Goal: Task Accomplishment & Management: Manage account settings

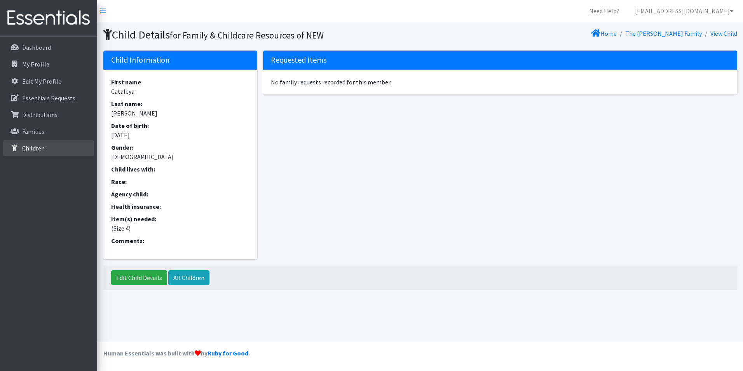
click at [39, 144] on p "Children" at bounding box center [33, 148] width 23 height 8
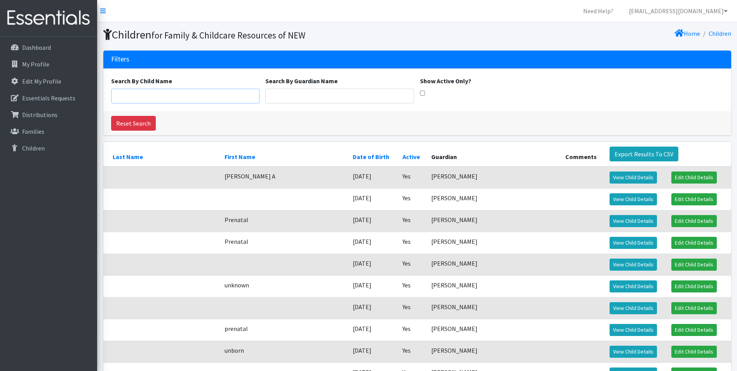
click at [171, 102] on input "Search By Child Name" at bounding box center [185, 96] width 149 height 15
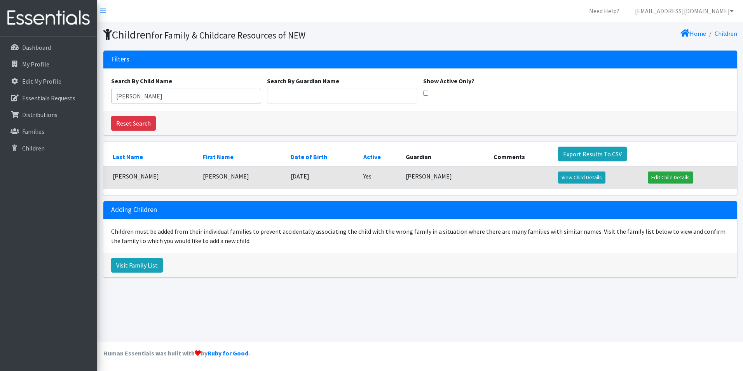
type input "Leland"
drag, startPoint x: 165, startPoint y: 174, endPoint x: 158, endPoint y: 179, distance: 8.1
drag, startPoint x: 166, startPoint y: 177, endPoint x: 111, endPoint y: 178, distance: 55.2
click at [111, 178] on td "Kaquatosh-Torres" at bounding box center [150, 177] width 95 height 22
copy td "Kaquatosh-Torres"
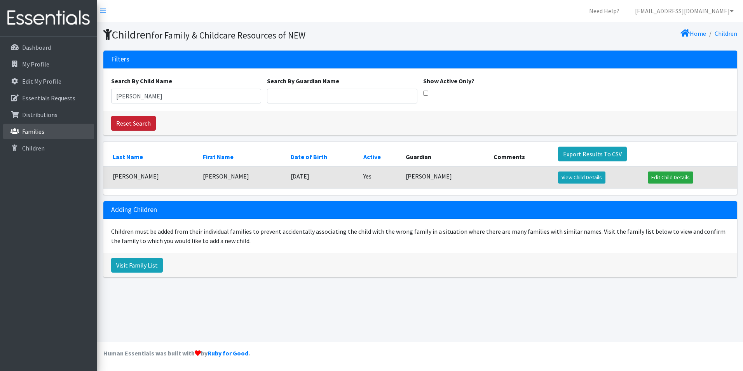
drag, startPoint x: 35, startPoint y: 130, endPoint x: 151, endPoint y: 118, distance: 116.8
click at [36, 130] on p "Families" at bounding box center [33, 132] width 22 height 8
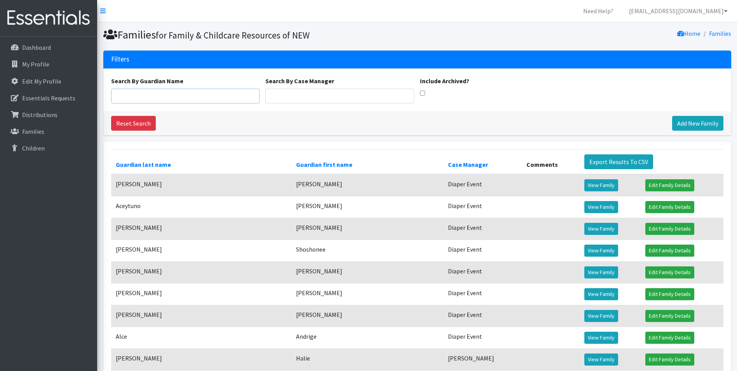
click at [149, 96] on input "Search By Guardian Name" at bounding box center [185, 96] width 149 height 15
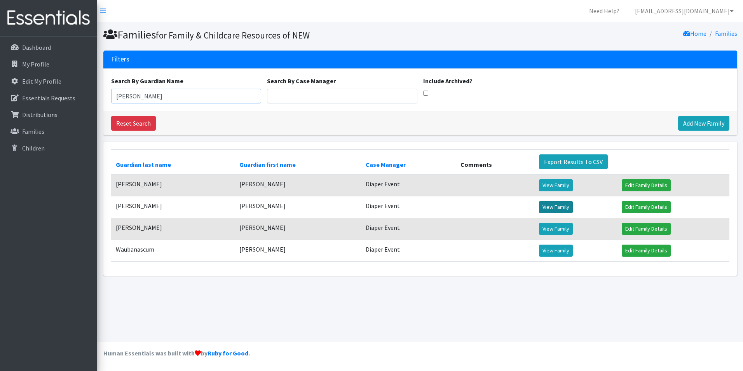
type input "[PERSON_NAME]"
click at [555, 206] on link "View Family" at bounding box center [556, 207] width 34 height 12
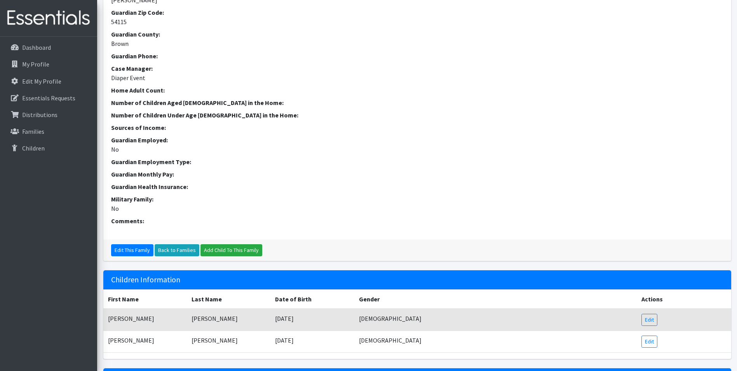
scroll to position [218, 0]
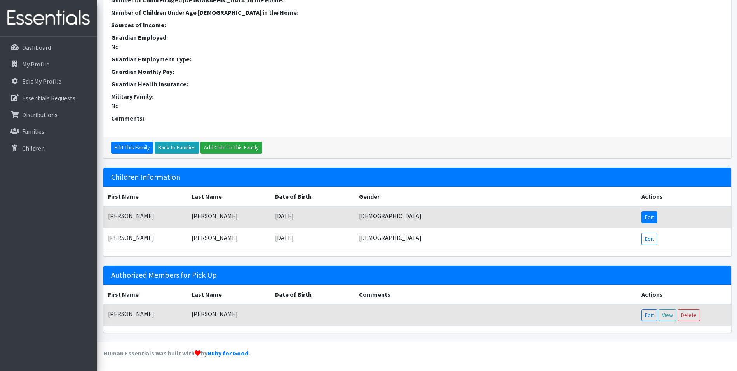
click at [650, 217] on link "Edit" at bounding box center [650, 217] width 16 height 12
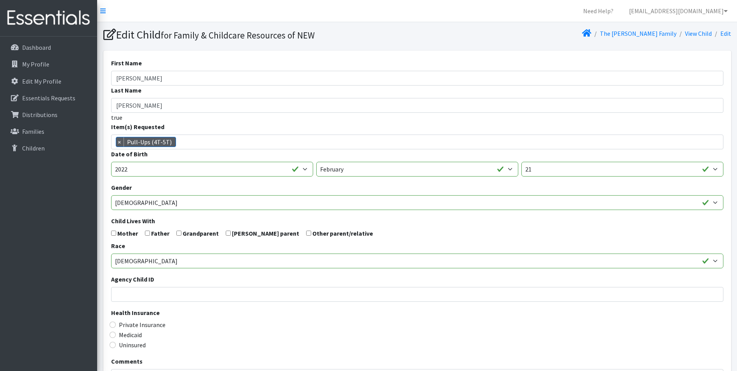
scroll to position [357, 0]
click at [655, 34] on link "The Rueda Family" at bounding box center [638, 34] width 77 height 8
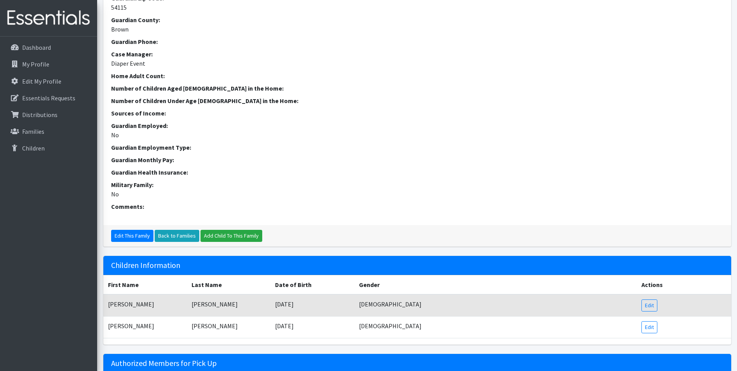
scroll to position [218, 0]
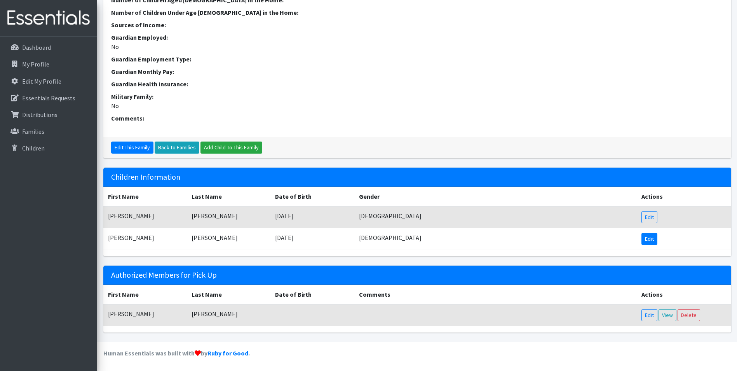
click at [655, 238] on link "Edit" at bounding box center [650, 239] width 16 height 12
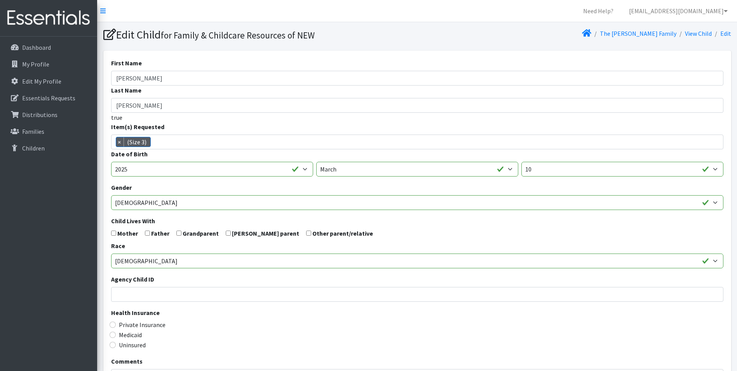
scroll to position [6, 0]
click at [114, 141] on ul "× (Size 3)" at bounding box center [136, 143] width 48 height 10
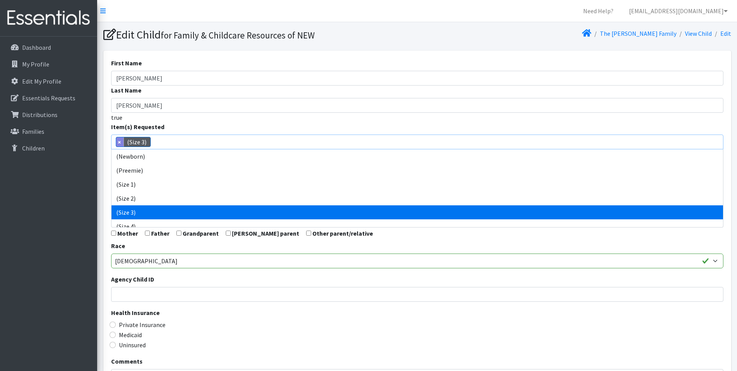
click at [116, 140] on span "×" at bounding box center [120, 141] width 8 height 9
select select
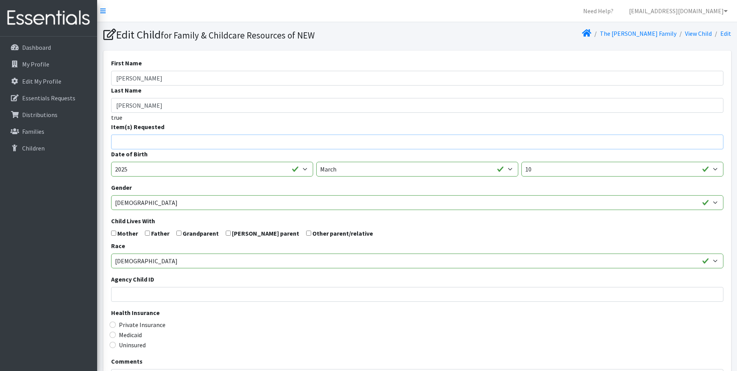
scroll to position [33, 0]
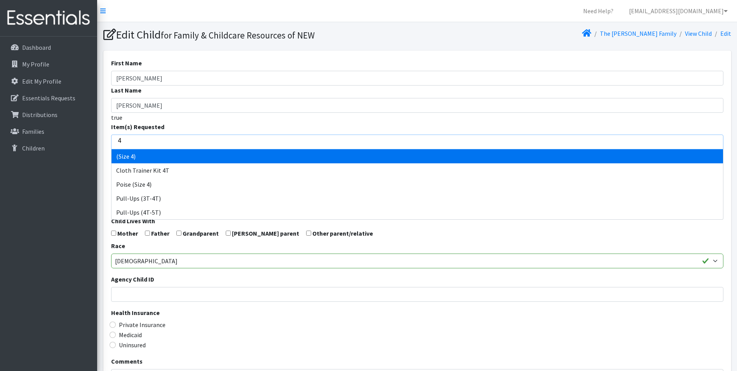
type input "4"
select select "14512"
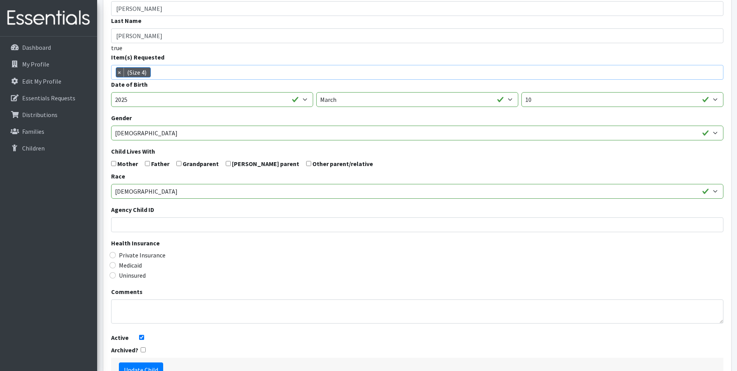
scroll to position [124, 0]
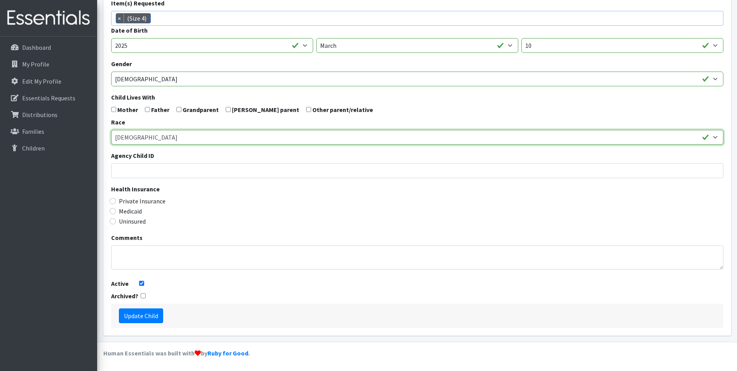
click at [139, 136] on select "African American Caucasian Hispanic Asian American Indian Pacific Islander Mult…" at bounding box center [417, 137] width 613 height 15
select select "Caucasian"
click at [111, 130] on select "African American Caucasian Hispanic Asian American Indian Pacific Islander Mult…" at bounding box center [417, 137] width 613 height 15
click at [133, 310] on input "Update Child" at bounding box center [141, 315] width 44 height 15
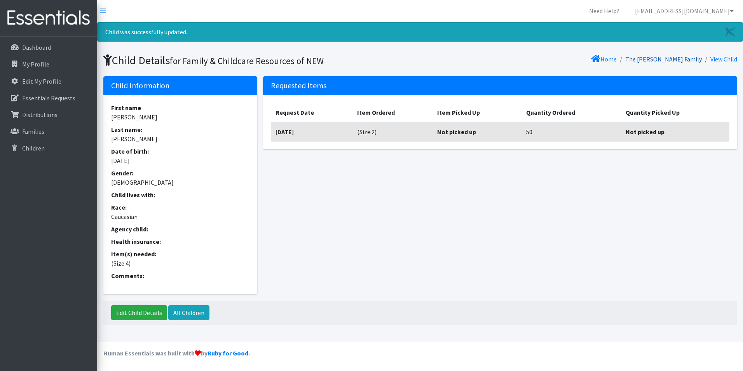
click at [688, 59] on link "The [PERSON_NAME] Family" at bounding box center [664, 59] width 77 height 8
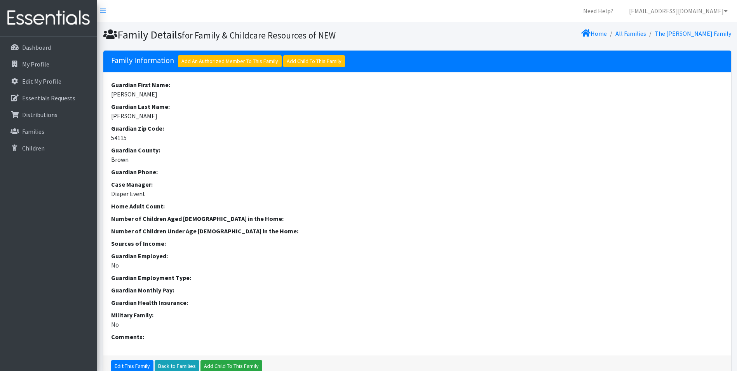
scroll to position [218, 0]
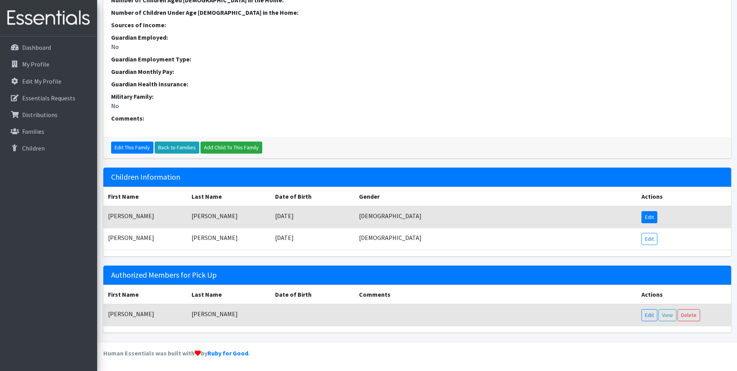
click at [643, 218] on link "Edit" at bounding box center [650, 217] width 16 height 12
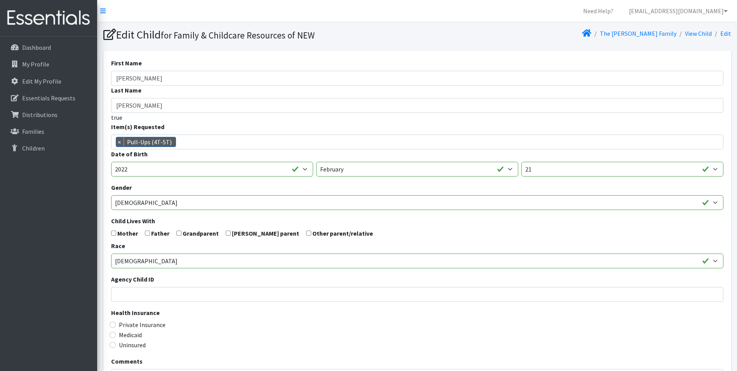
scroll to position [357, 0]
click at [152, 257] on select "[DEMOGRAPHIC_DATA] Caucasian Hispanic [DEMOGRAPHIC_DATA] [DEMOGRAPHIC_DATA] Isl…" at bounding box center [417, 260] width 613 height 15
select select "Caucasian"
click at [111, 253] on select "African American Caucasian Hispanic Asian American Indian Pacific Islander Mult…" at bounding box center [417, 260] width 613 height 15
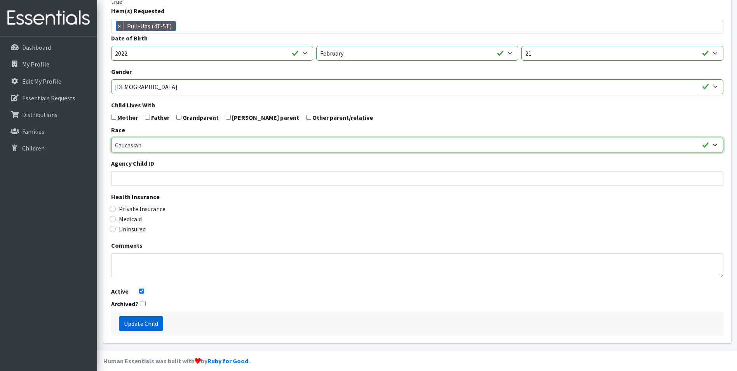
scroll to position [124, 0]
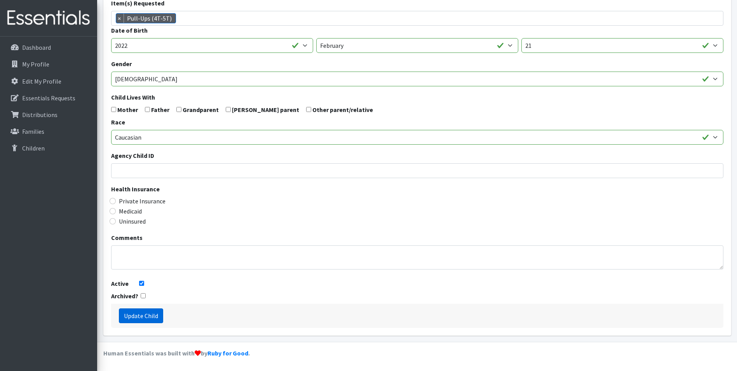
click at [147, 313] on input "Update Child" at bounding box center [141, 315] width 44 height 15
